Goal: Find specific page/section: Find specific page/section

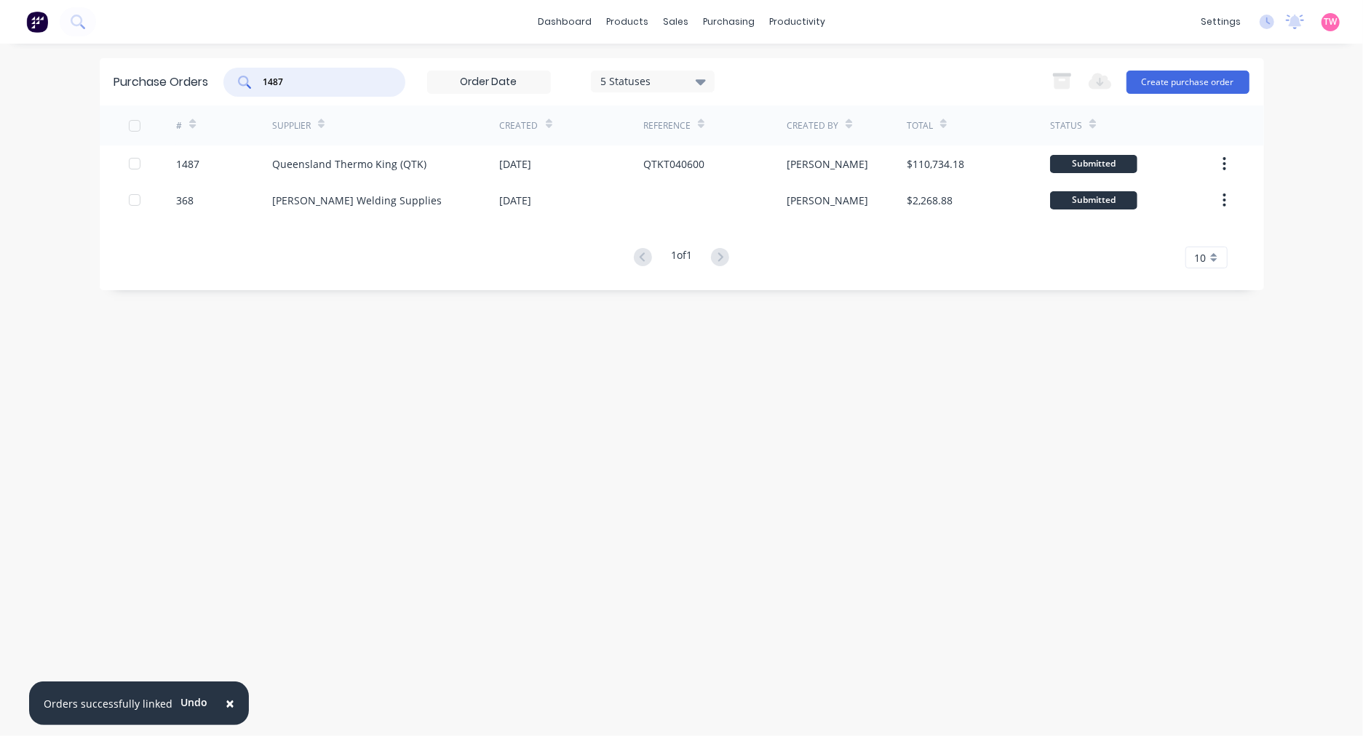
drag, startPoint x: 308, startPoint y: 81, endPoint x: 231, endPoint y: 76, distance: 76.6
click at [231, 76] on div "1487" at bounding box center [314, 82] width 182 height 29
paste input "908"
type input "1908"
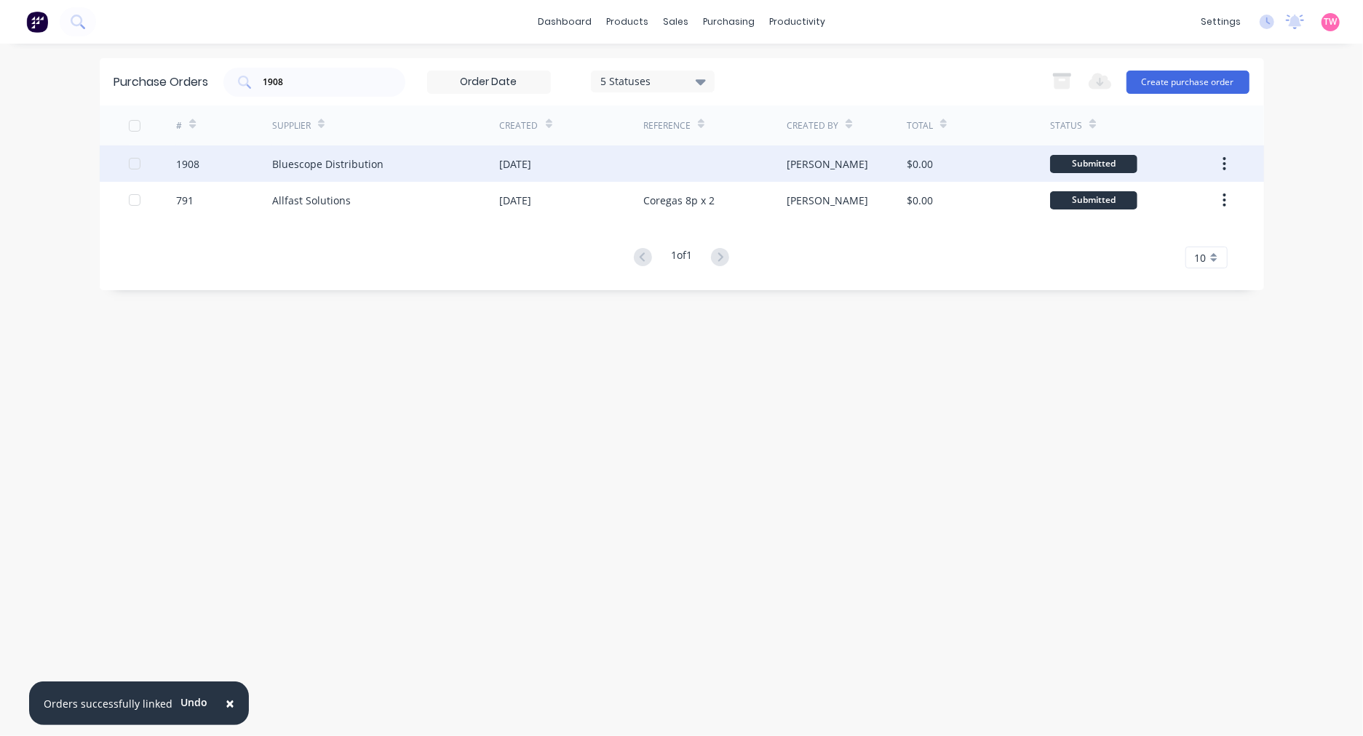
click at [207, 164] on div "1908" at bounding box center [224, 164] width 96 height 36
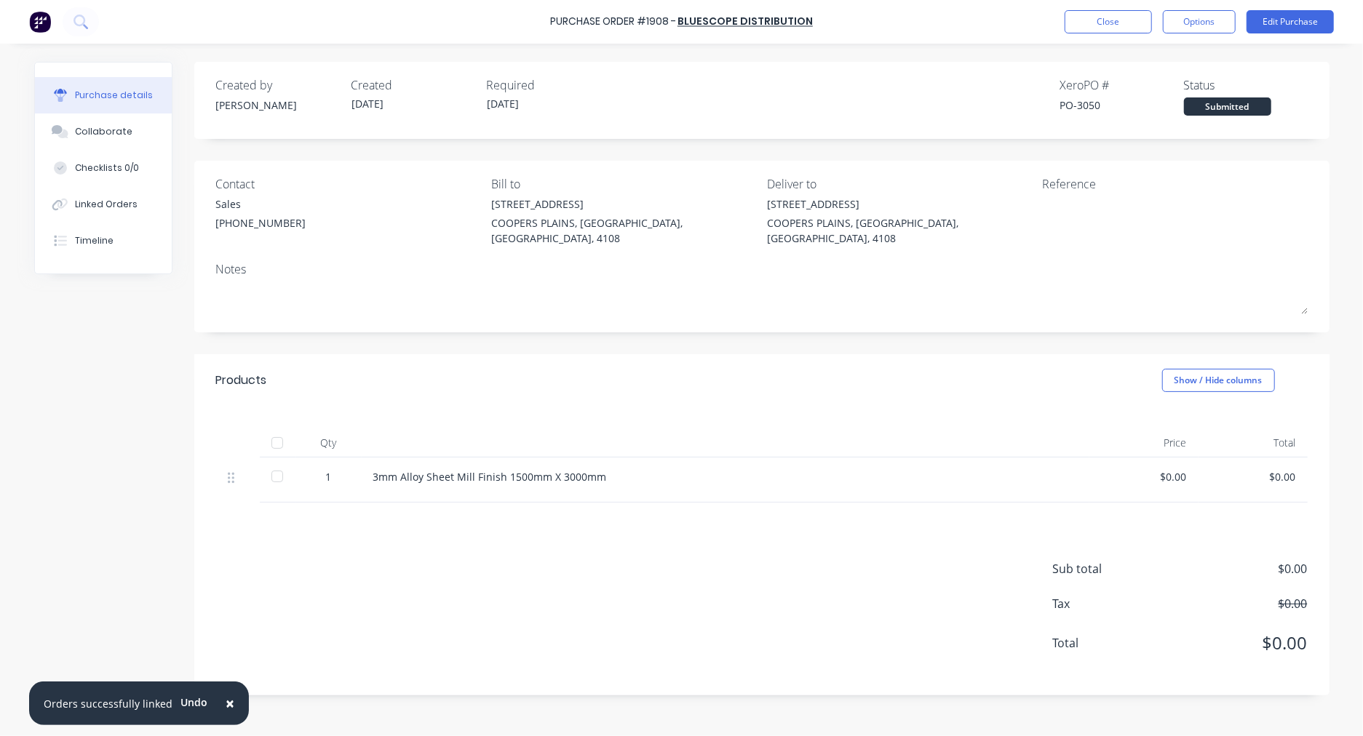
click at [1092, 104] on div "PO-3050" at bounding box center [1122, 105] width 124 height 15
copy div "3050"
click at [1136, 20] on button "Close" at bounding box center [1108, 21] width 87 height 23
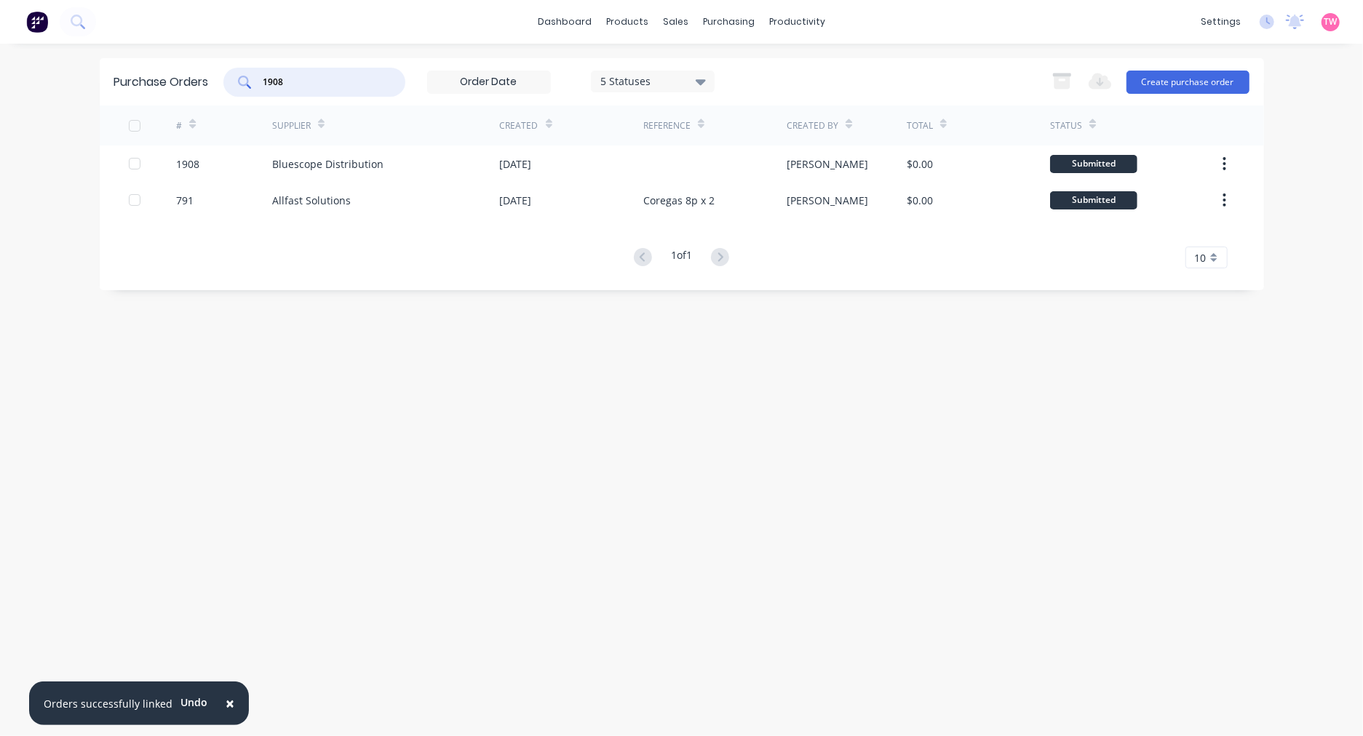
drag, startPoint x: 288, startPoint y: 82, endPoint x: 216, endPoint y: 84, distance: 72.1
click at [216, 84] on div "Purchase Orders 1908 5 Statuses 5 Statuses Export to Excel (XLSX) Create purcha…" at bounding box center [682, 81] width 1164 height 47
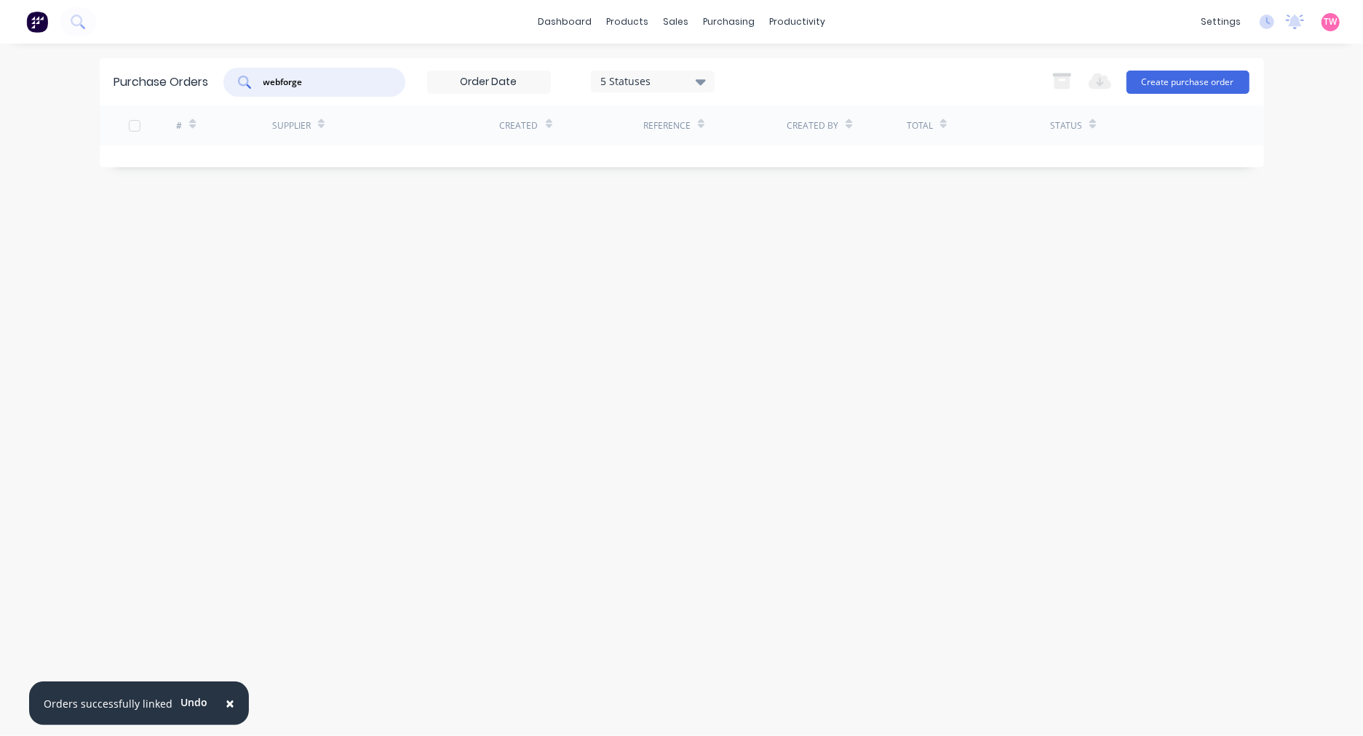
click at [280, 80] on input "webforge" at bounding box center [322, 82] width 121 height 15
click at [338, 80] on input "web forge" at bounding box center [322, 82] width 121 height 15
type input "w"
type input "val\\\\\"
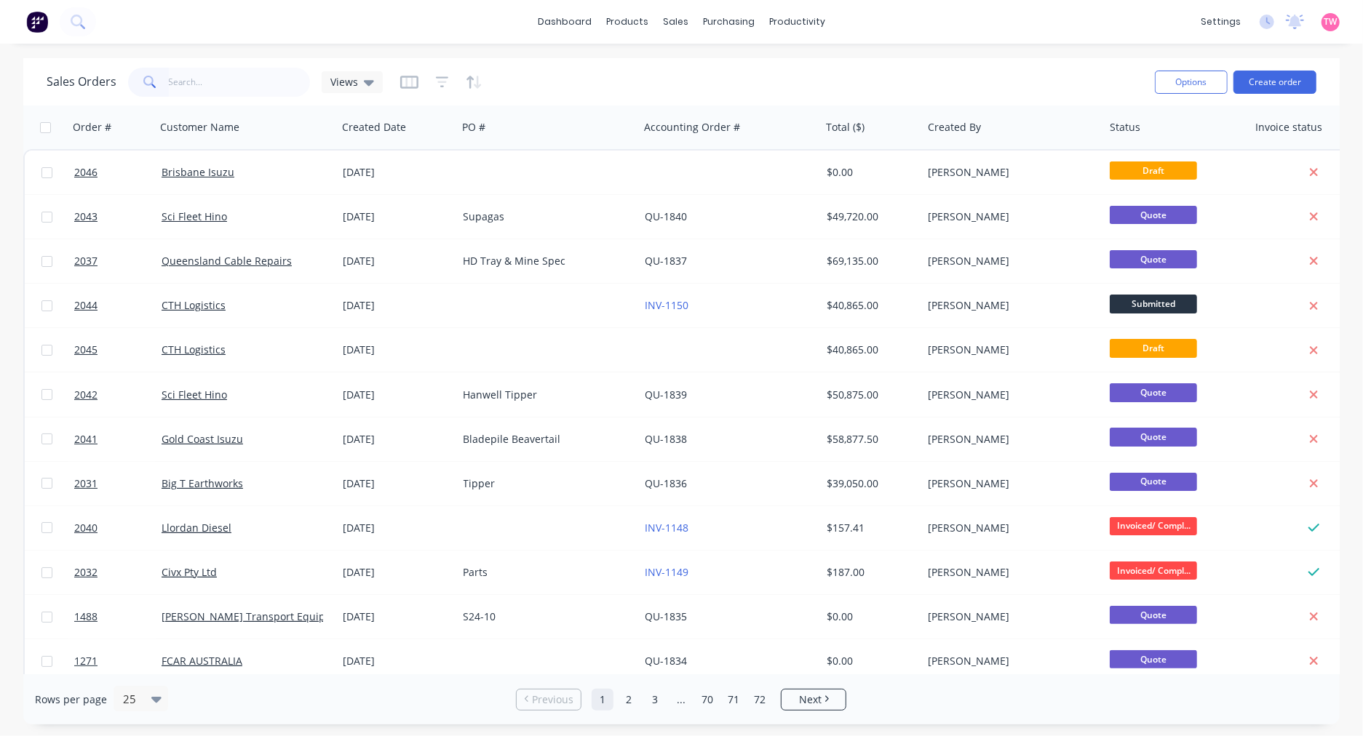
click at [218, 81] on input "text" at bounding box center [240, 82] width 142 height 29
type input "m"
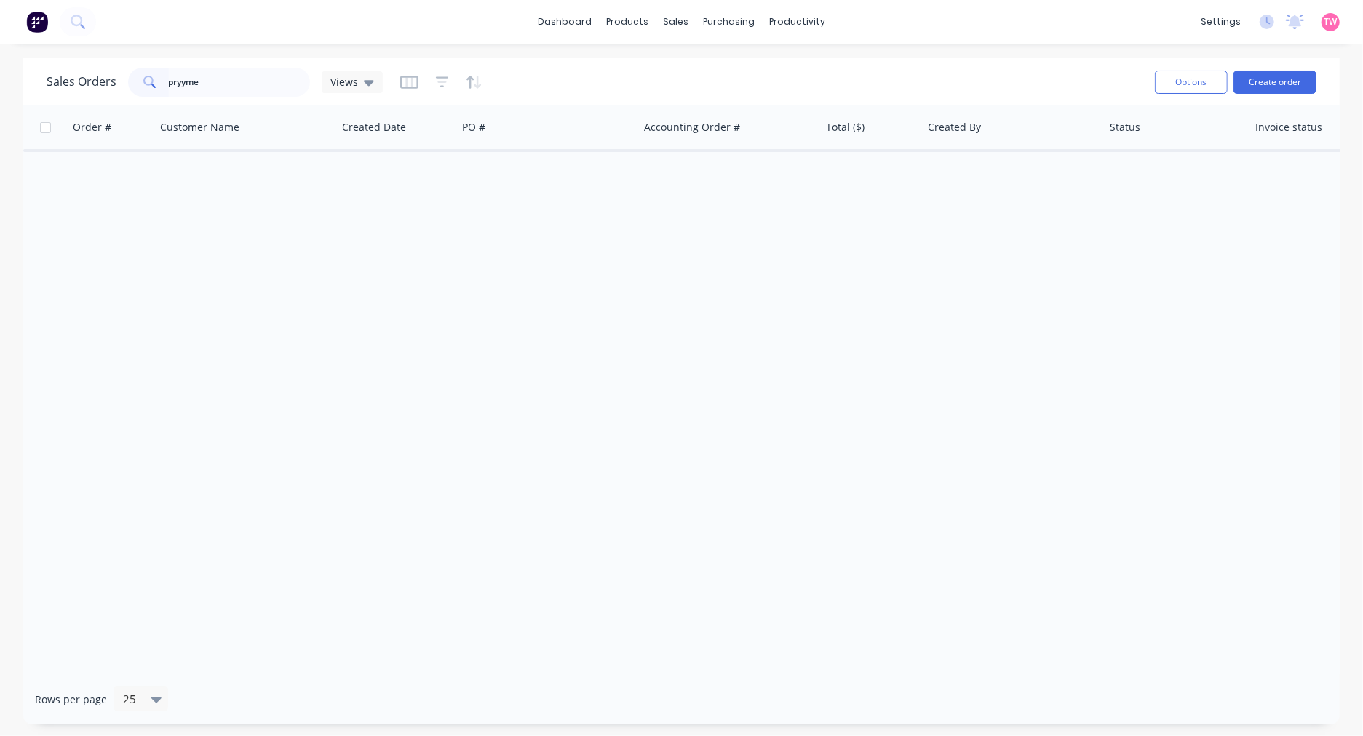
click at [183, 84] on input "pryyme" at bounding box center [240, 82] width 142 height 29
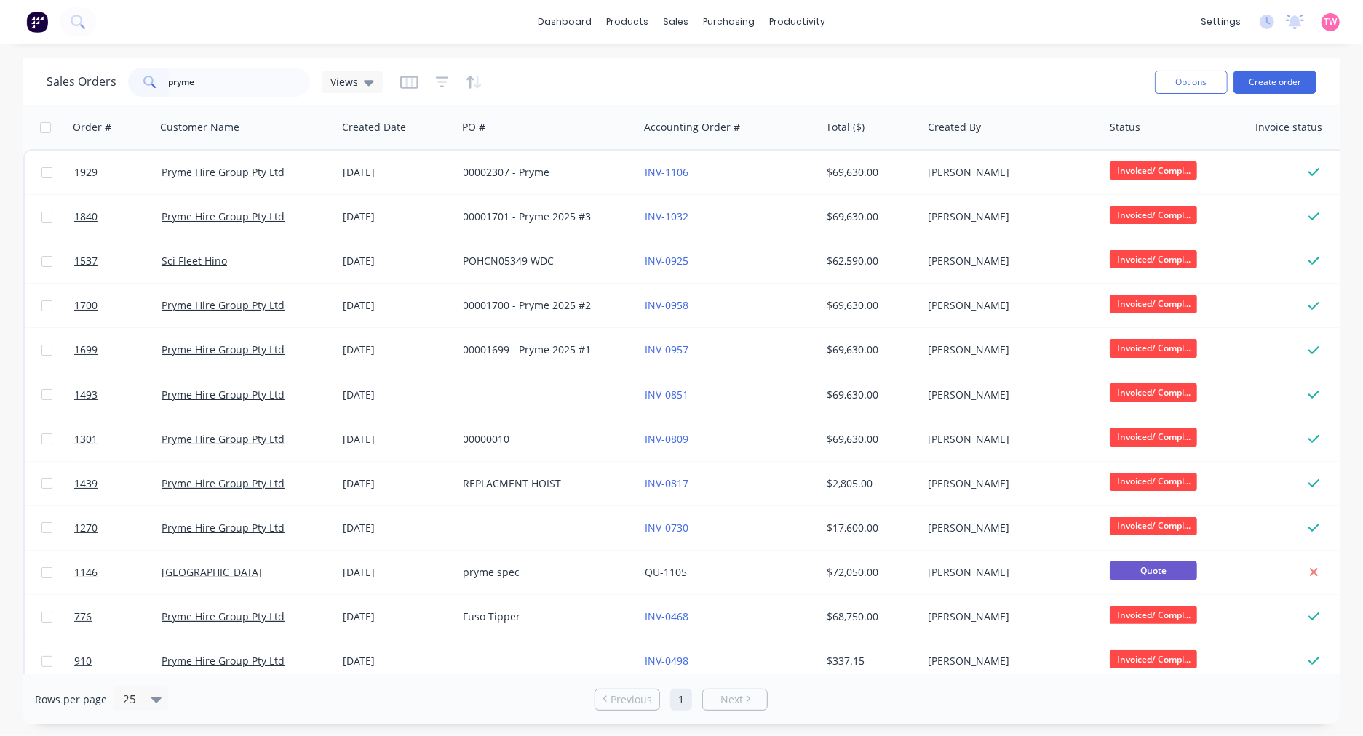
drag, startPoint x: 227, startPoint y: 84, endPoint x: 150, endPoint y: 84, distance: 77.1
click at [150, 84] on div "pryme" at bounding box center [219, 82] width 182 height 29
type input "pryme"
